Goal: Find specific page/section: Find specific page/section

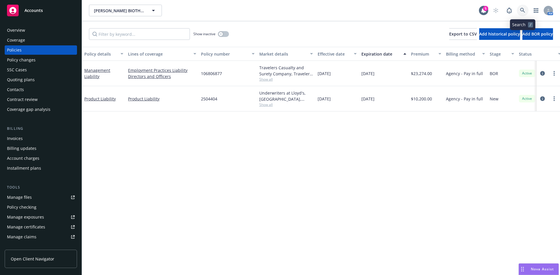
click at [522, 9] on icon at bounding box center [522, 10] width 5 height 5
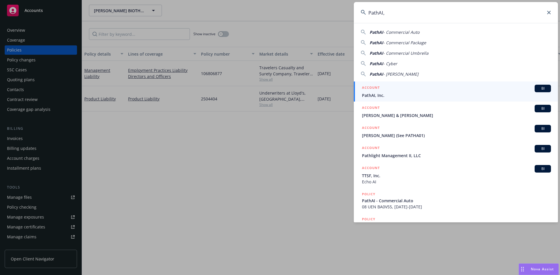
type input "PathAI,"
click at [375, 92] on div "ACCOUNT BI PathAI, Inc." at bounding box center [456, 92] width 189 height 14
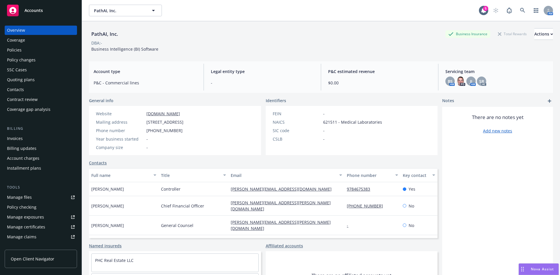
click at [19, 48] on div "Policies" at bounding box center [14, 49] width 15 height 9
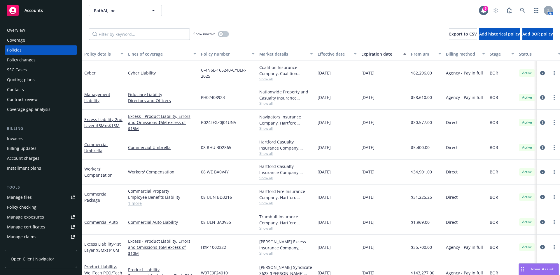
click at [279, 33] on div "Show inactive Export to CSV Add historical policy Add BOR policy" at bounding box center [321, 34] width 478 height 26
